Goal: Book appointment/travel/reservation

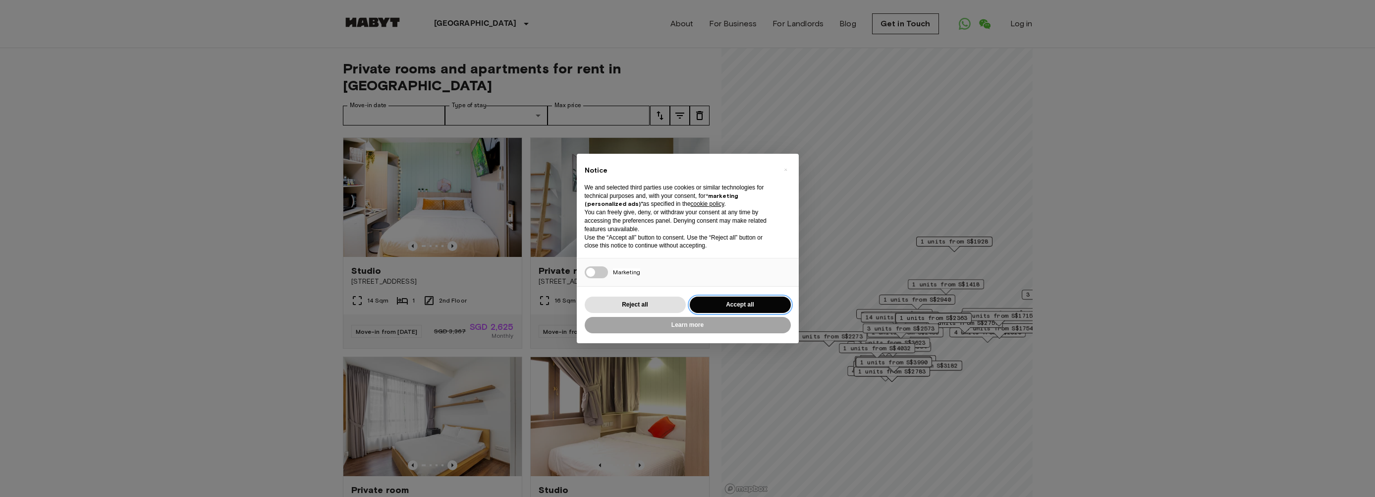
click at [733, 307] on button "Accept all" at bounding box center [740, 304] width 101 height 16
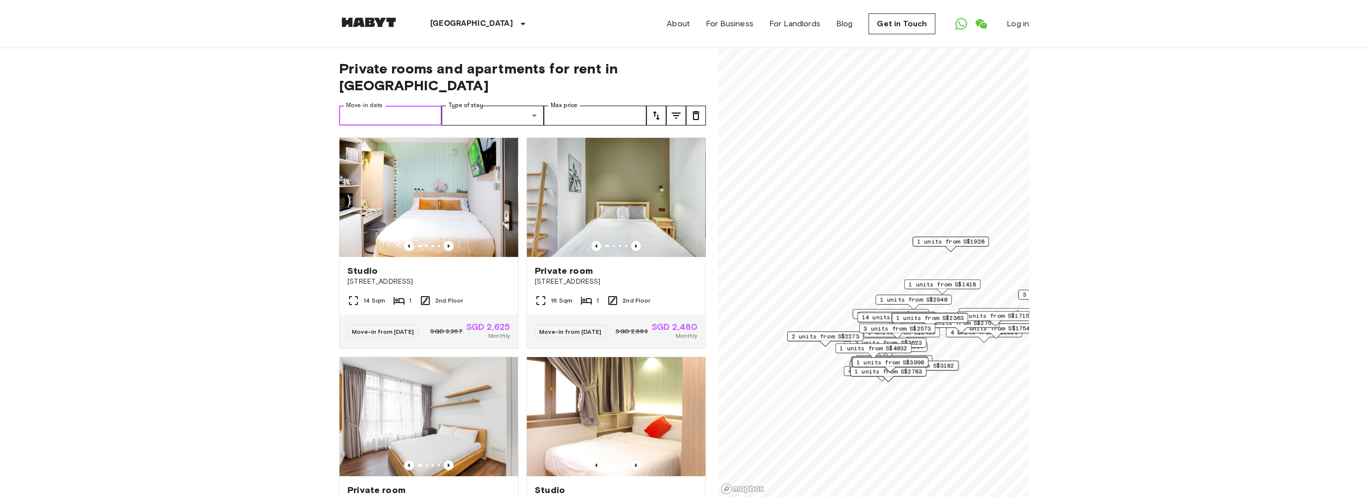
click at [399, 106] on input "Move-in date" at bounding box center [390, 116] width 103 height 20
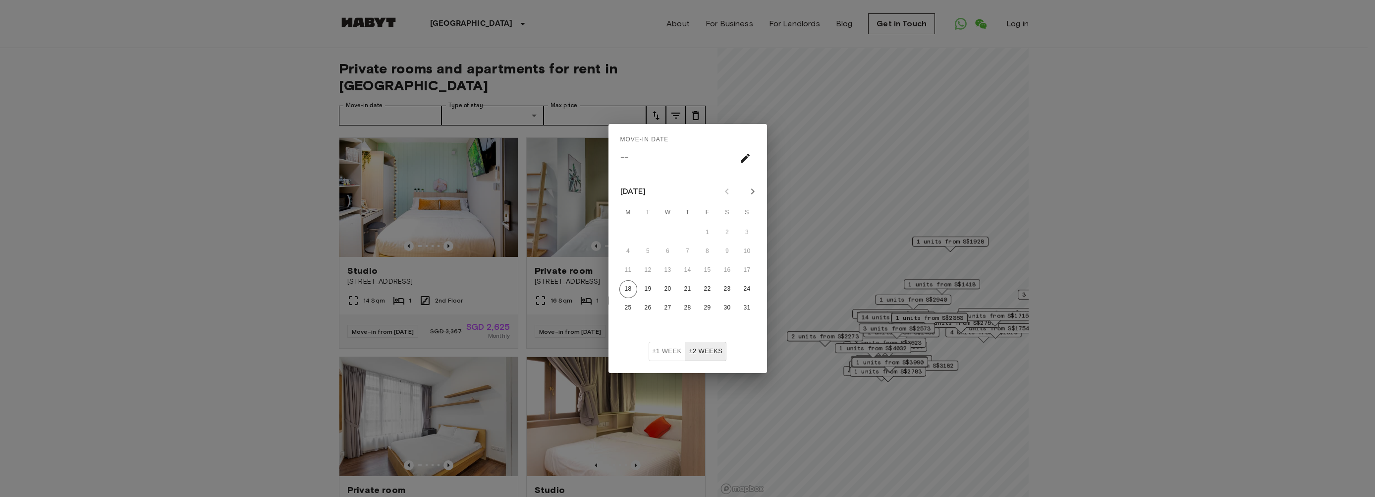
click at [519, 102] on div "Move-in date –– [DATE] M T W T F S S 1 2 3 4 5 6 7 8 9 10 11 12 13 14 15 16 17 …" at bounding box center [687, 248] width 1375 height 497
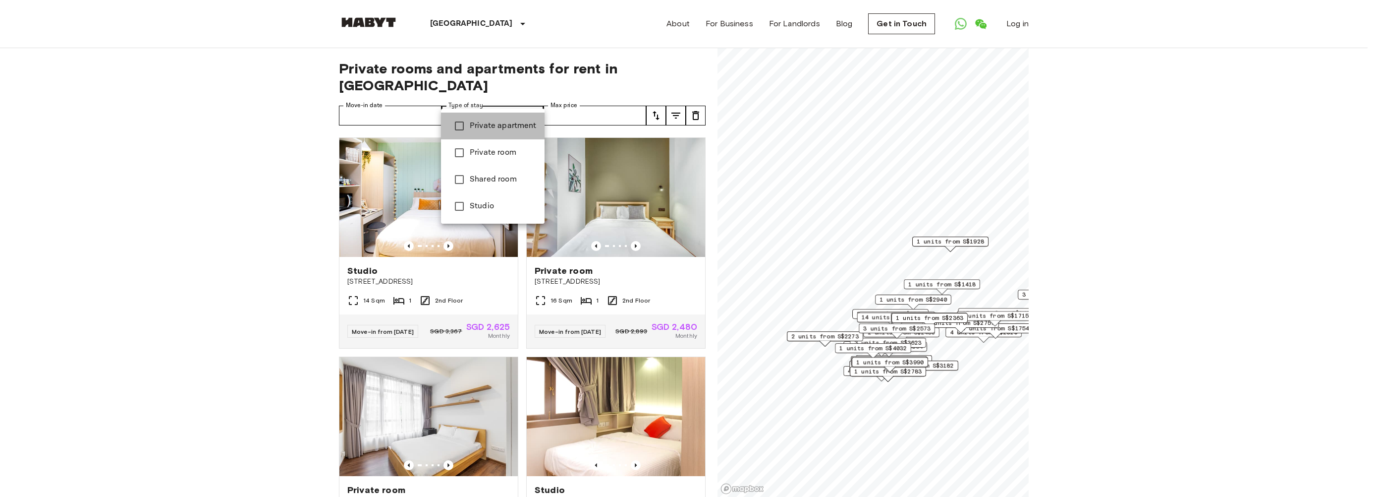
click at [516, 123] on span "Private apartment" at bounding box center [503, 126] width 67 height 12
type input "**********"
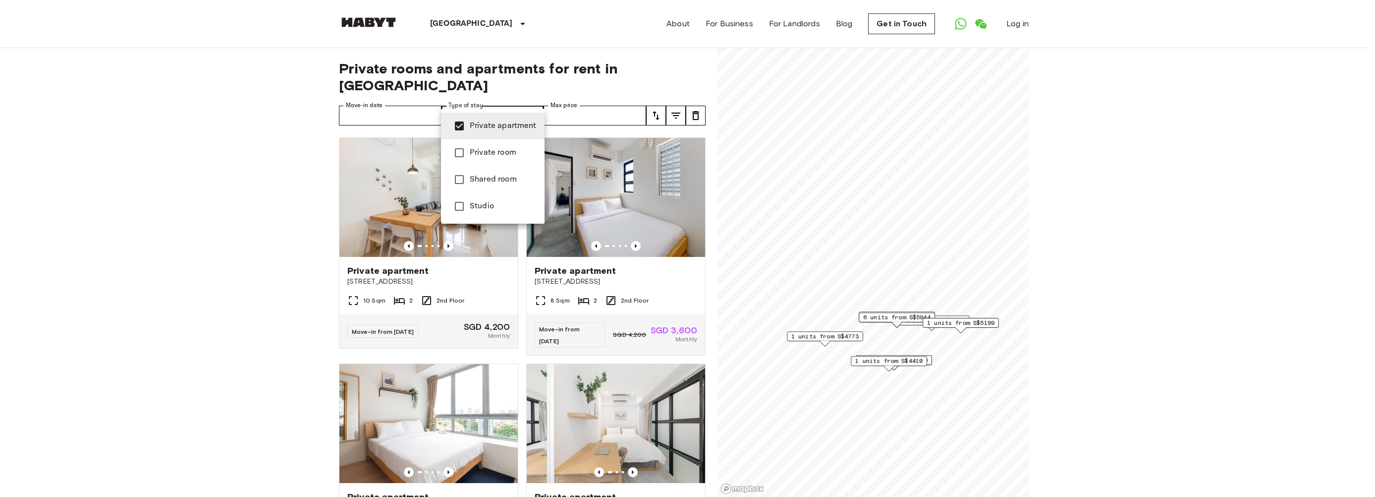
click at [153, 188] on div at bounding box center [687, 248] width 1375 height 497
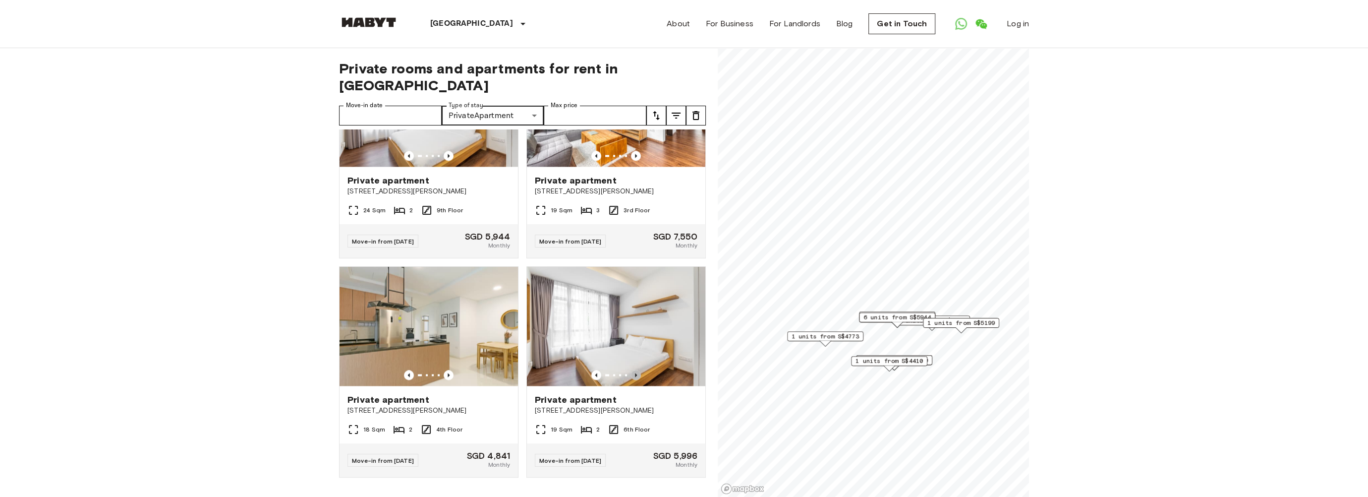
click at [635, 373] on icon "Previous image" at bounding box center [636, 375] width 2 height 4
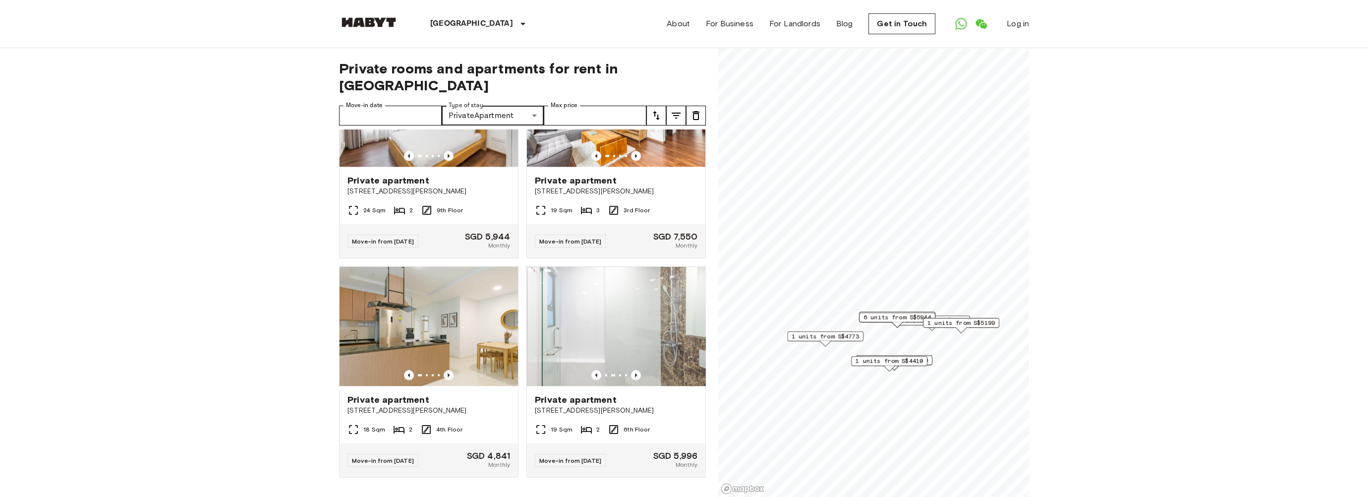
click at [635, 373] on icon "Previous image" at bounding box center [636, 375] width 2 height 4
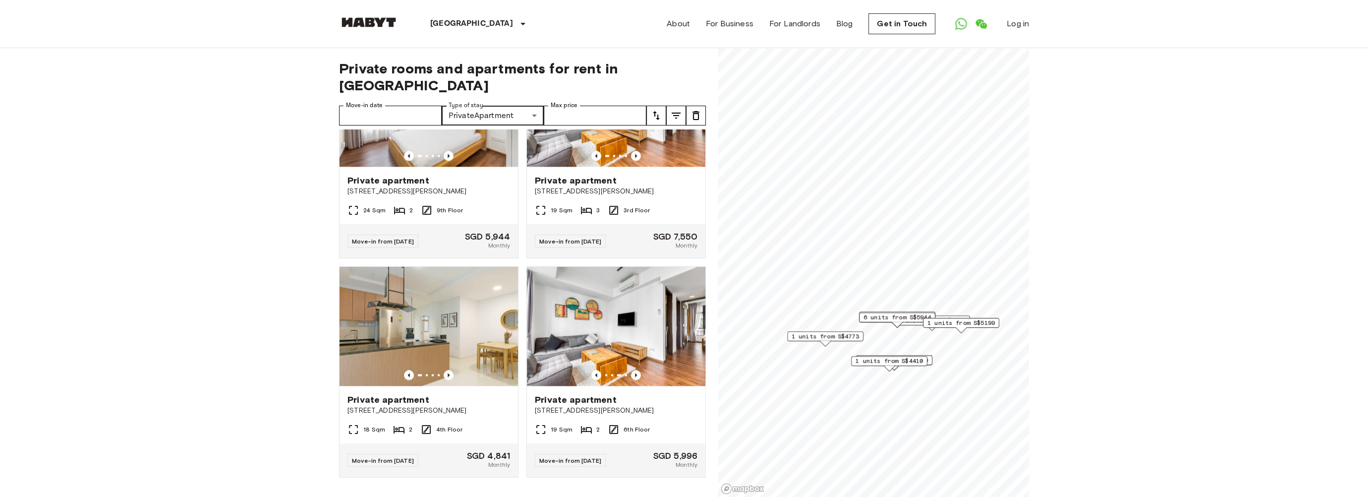
click at [635, 373] on icon "Previous image" at bounding box center [636, 375] width 2 height 4
